Goal: Task Accomplishment & Management: Manage account settings

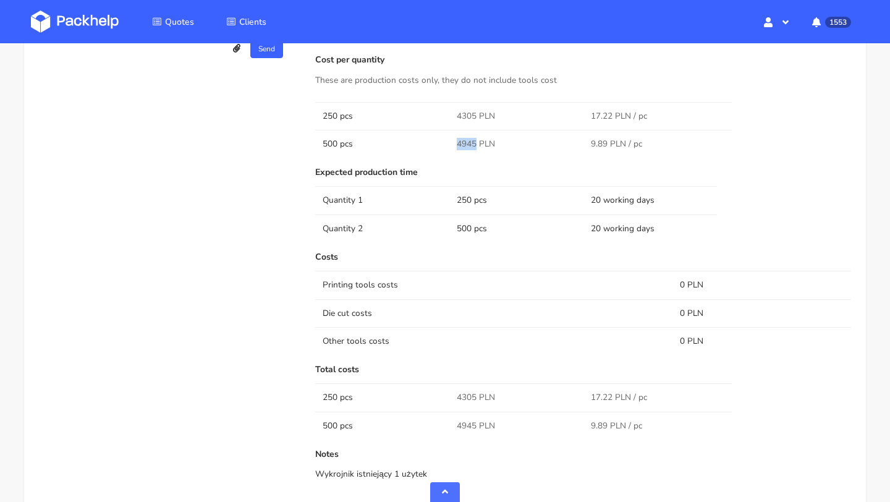
scroll to position [1153, 0]
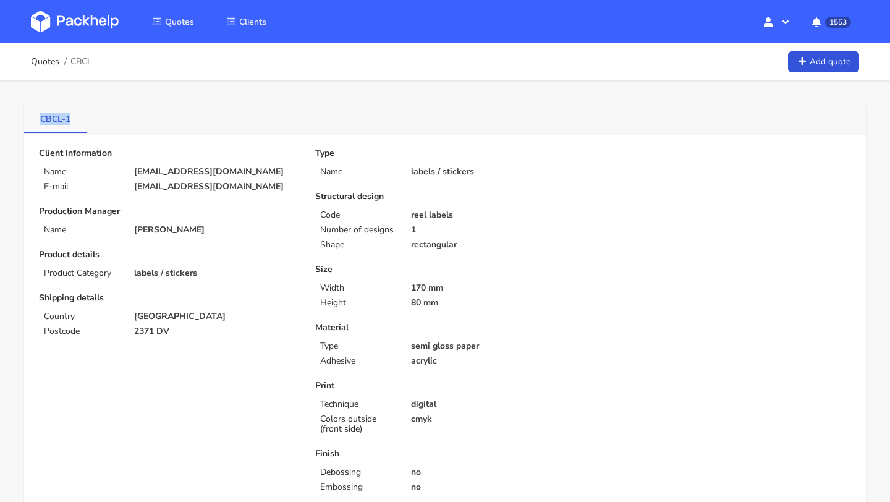
copy link "CBCL-1"
drag, startPoint x: 30, startPoint y: 122, endPoint x: 69, endPoint y: 121, distance: 39.5
click at [69, 121] on link "CBCL-1" at bounding box center [55, 117] width 62 height 27
click at [58, 116] on link "CBCL-1" at bounding box center [55, 117] width 62 height 27
drag, startPoint x: 32, startPoint y: 118, endPoint x: 81, endPoint y: 119, distance: 48.8
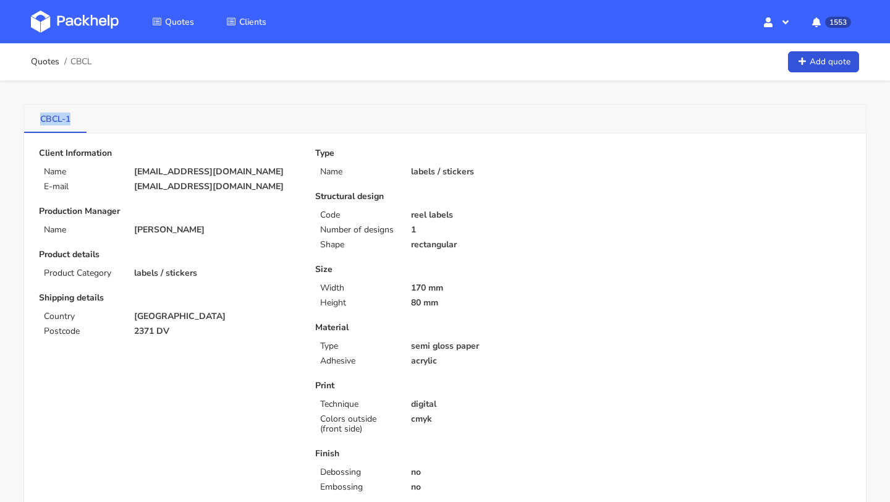
click at [81, 119] on link "CBCL-1" at bounding box center [55, 117] width 62 height 27
copy link "CBCL-1"
click at [62, 118] on link "CBCL-1" at bounding box center [55, 117] width 62 height 27
drag, startPoint x: 37, startPoint y: 119, endPoint x: 61, endPoint y: 119, distance: 24.1
click at [61, 119] on link "CBCL-1" at bounding box center [55, 117] width 62 height 27
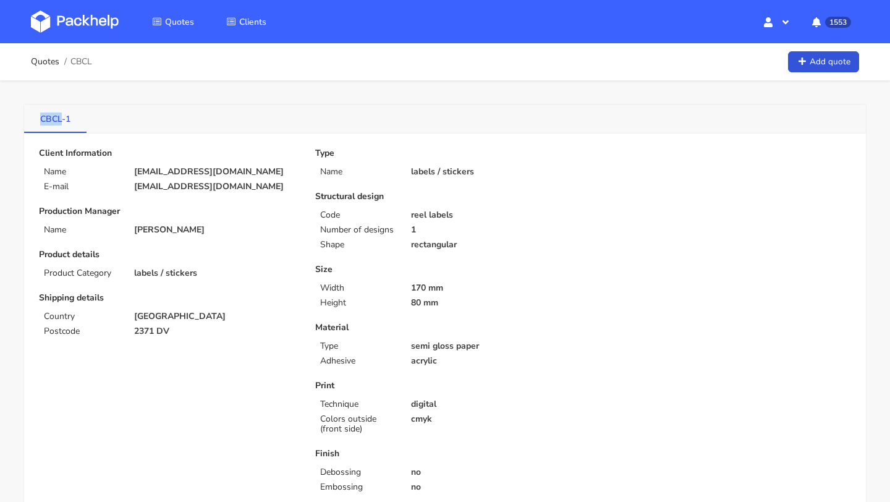
copy link "CBCL"
click at [84, 62] on span "CBCL" at bounding box center [81, 62] width 22 height 10
click at [47, 62] on link "Quotes" at bounding box center [45, 62] width 28 height 10
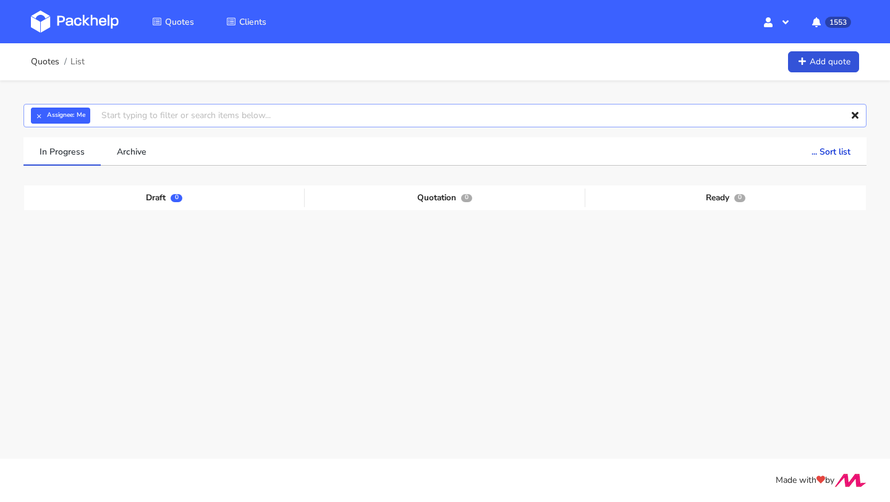
click at [149, 117] on input "text" at bounding box center [444, 115] width 843 height 23
paste input "CBCL"
type input "CBCL"
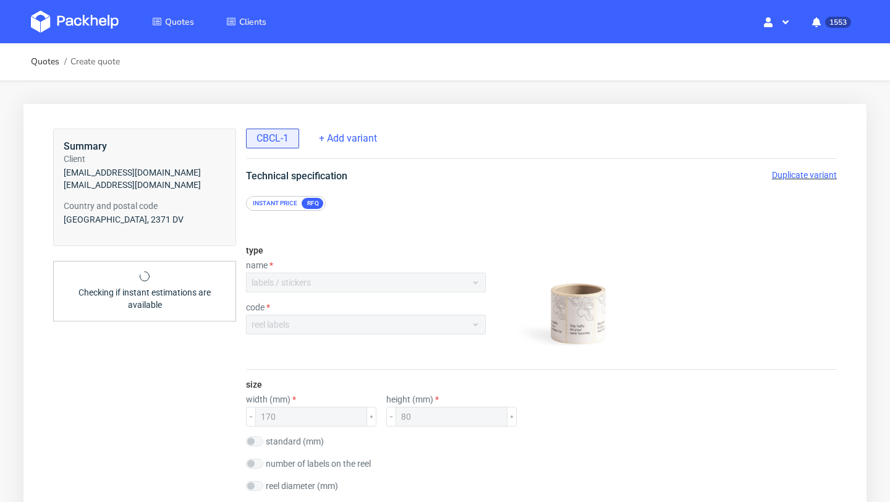
click at [814, 175] on span "Duplicate variant" at bounding box center [804, 175] width 65 height 10
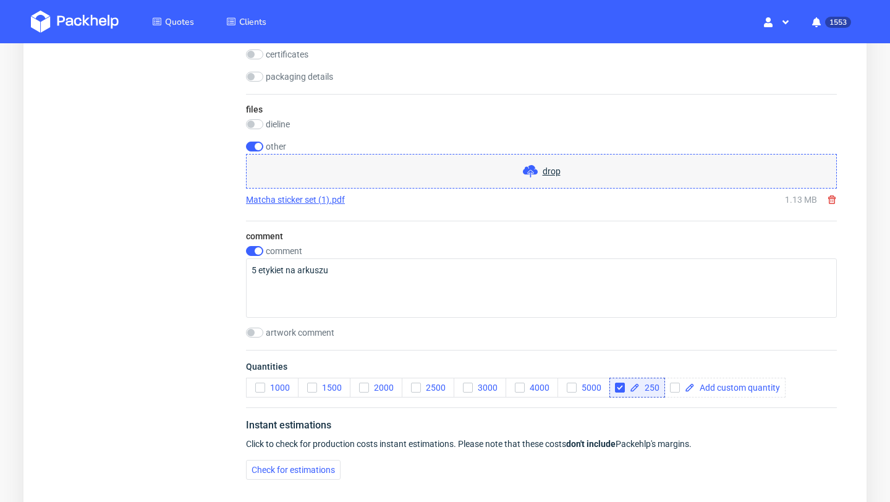
scroll to position [1329, 0]
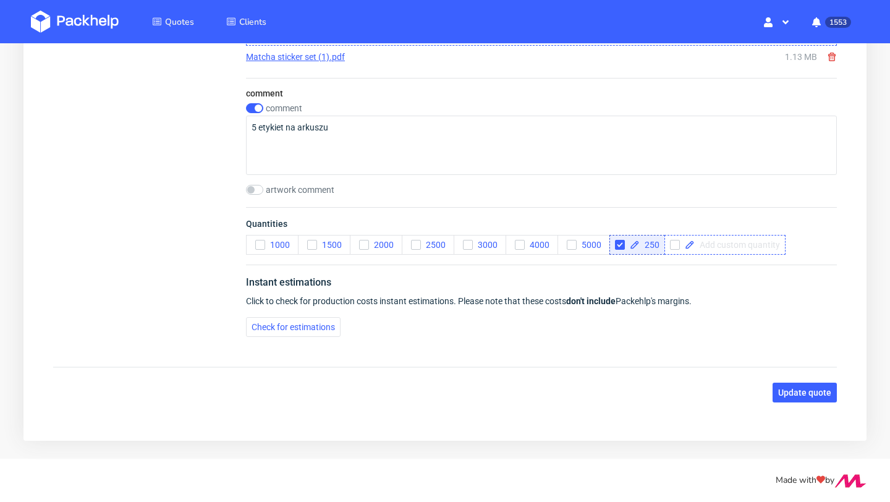
click at [726, 246] on span at bounding box center [736, 244] width 85 height 9
click at [701, 295] on div "Instant estimations Click to check for production costs instant estimations. Pl…" at bounding box center [541, 305] width 591 height 82
checkbox input "true"
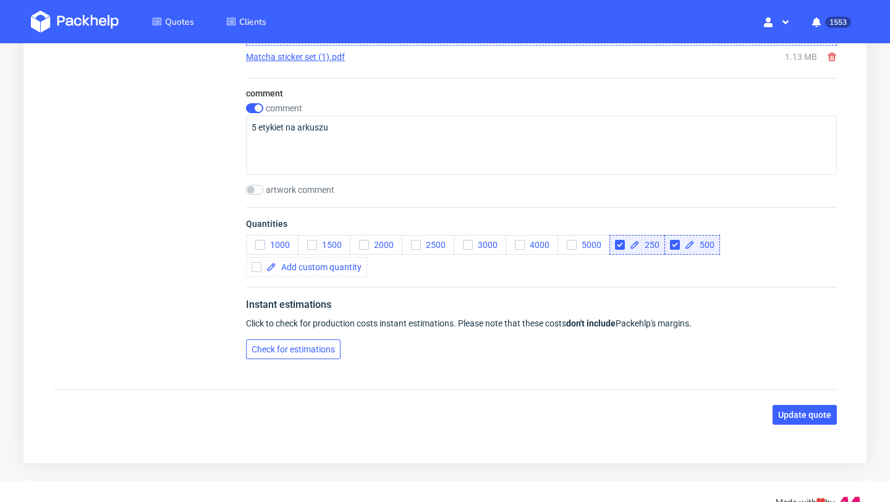
click at [300, 352] on span "Check for estimations" at bounding box center [292, 349] width 83 height 9
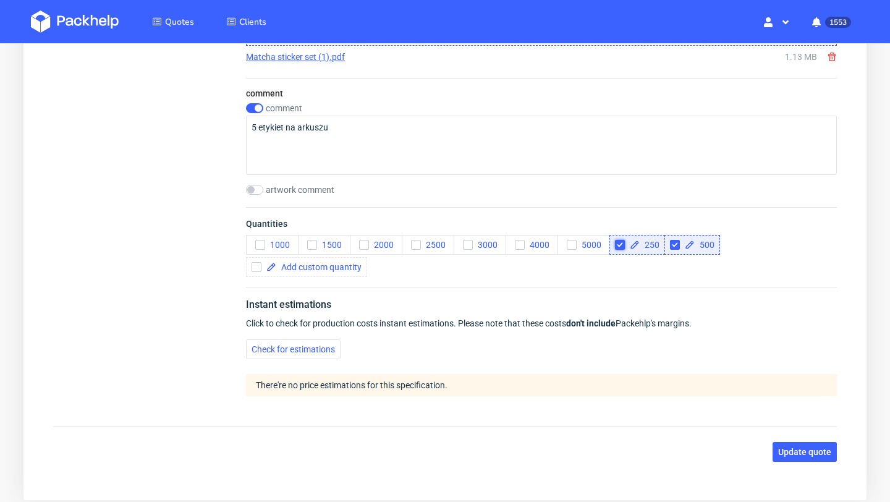
click at [620, 248] on input "checkbox" at bounding box center [620, 245] width 10 height 10
checkbox input "true"
checkbox input "false"
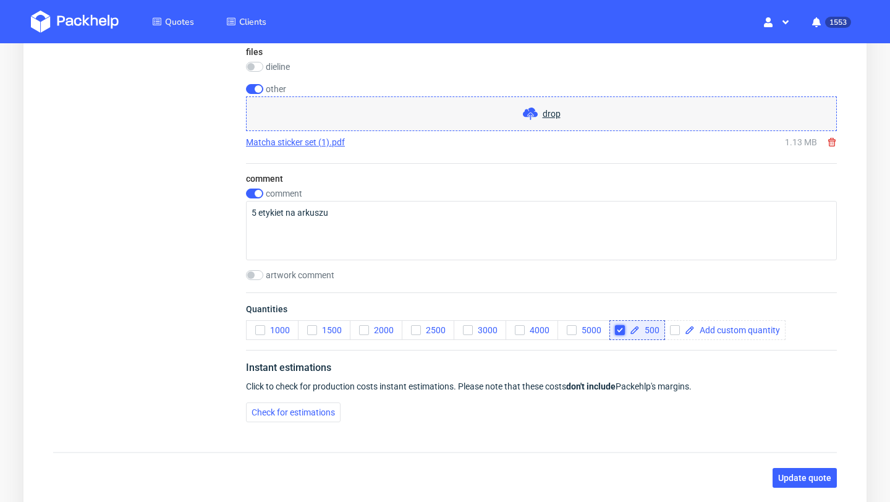
scroll to position [1243, 0]
click at [804, 476] on span "Update quote" at bounding box center [804, 478] width 53 height 9
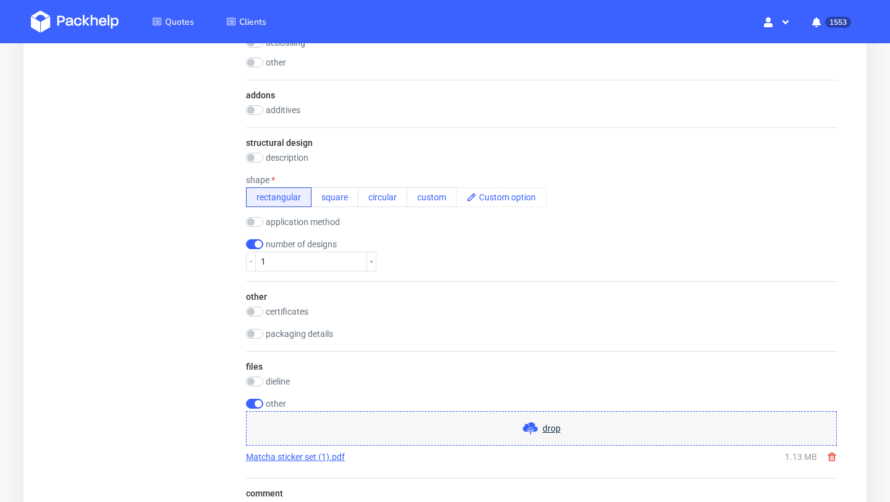
scroll to position [0, 0]
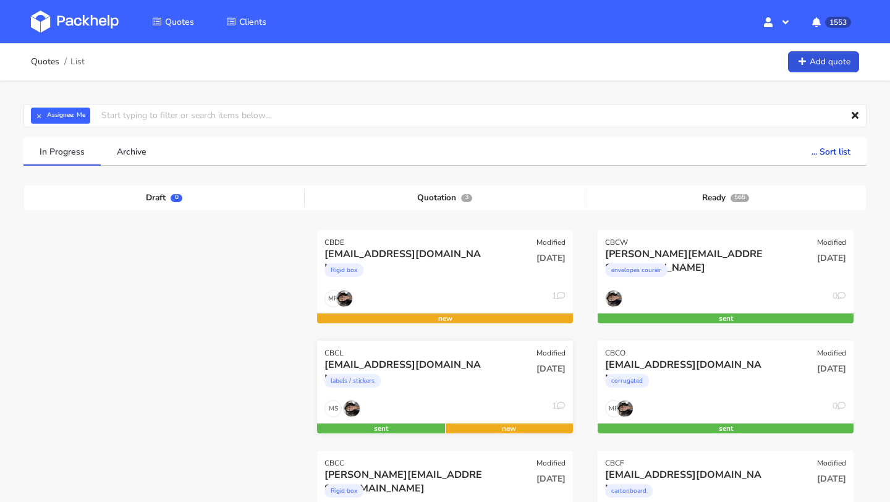
scroll to position [101, 0]
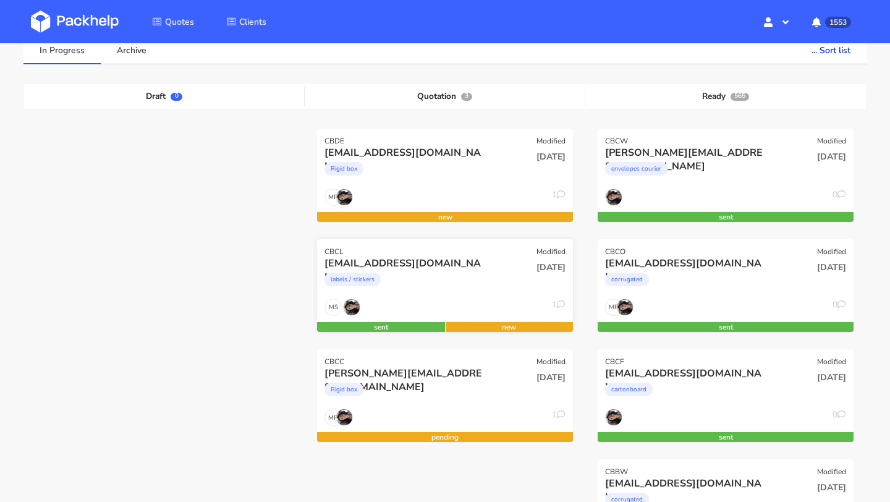
click at [418, 264] on div "[EMAIL_ADDRESS][DOMAIN_NAME]" at bounding box center [406, 263] width 164 height 14
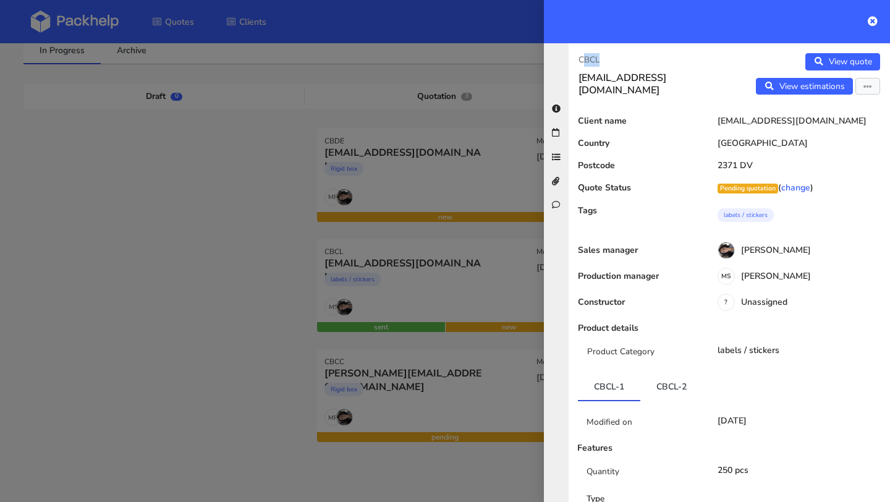
drag, startPoint x: 607, startPoint y: 55, endPoint x: 581, endPoint y: 56, distance: 26.0
click at [581, 56] on p "CBCL" at bounding box center [648, 60] width 141 height 14
copy p "CBCL"
